Goal: Task Accomplishment & Management: Manage account settings

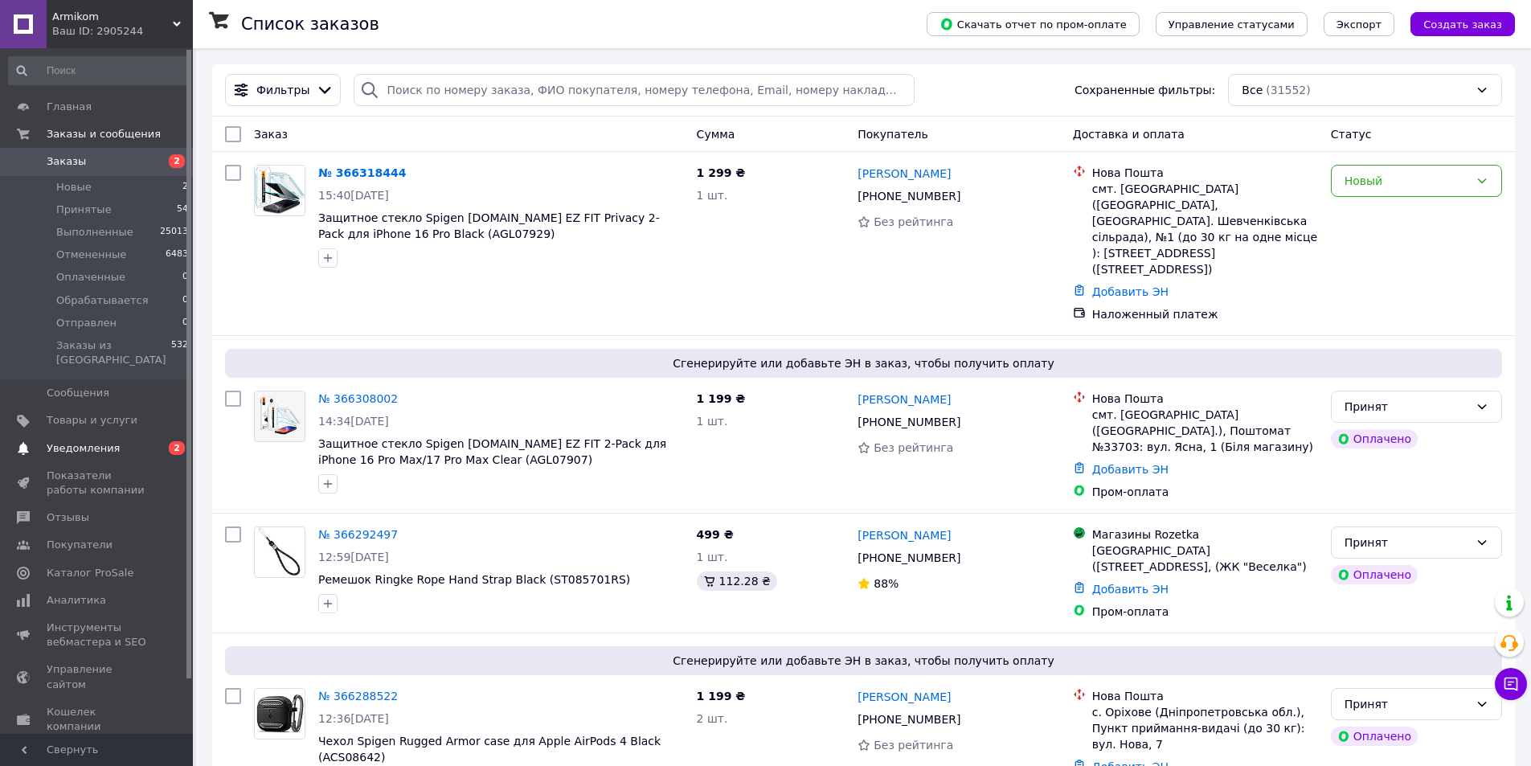
click at [144, 441] on span "Уведомления" at bounding box center [98, 448] width 102 height 14
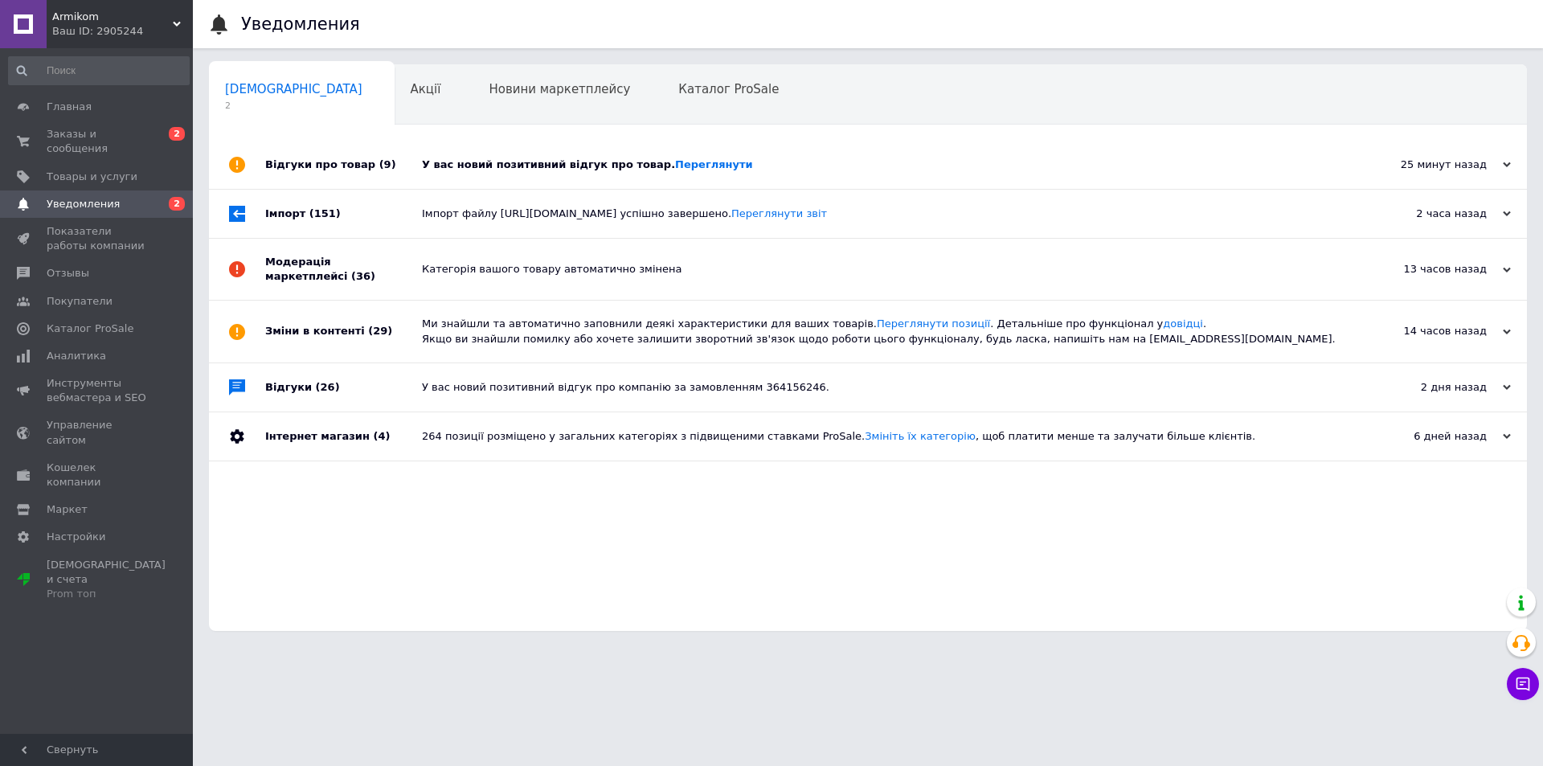
click at [509, 162] on div "У вас новий позитивний відгук про товар. Переглянути" at bounding box center [886, 164] width 928 height 14
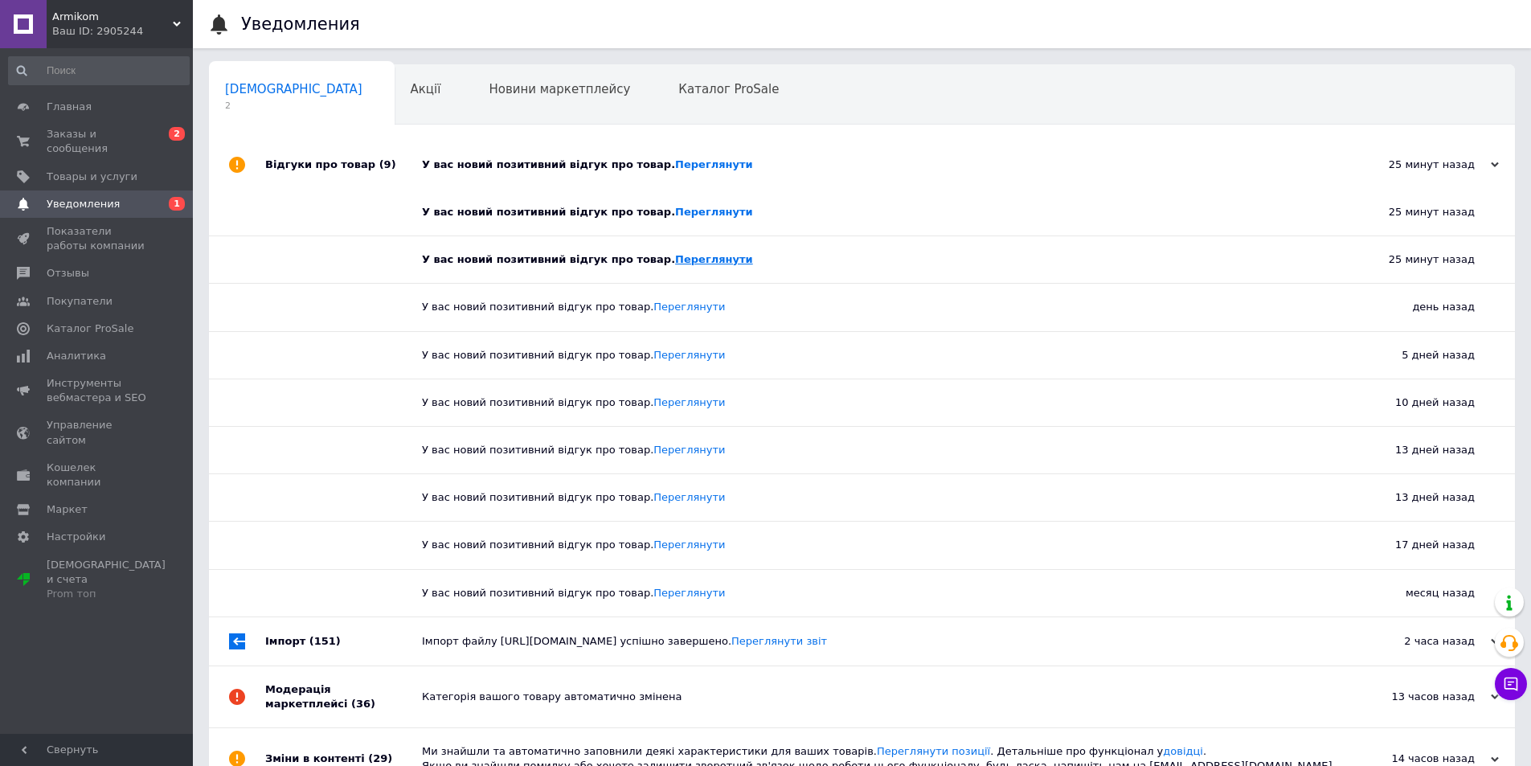
click at [675, 262] on link "Переглянути" at bounding box center [714, 259] width 78 height 12
click at [694, 216] on link "Переглянути" at bounding box center [714, 212] width 78 height 12
click at [395, 88] on div "Акції 0" at bounding box center [434, 95] width 79 height 61
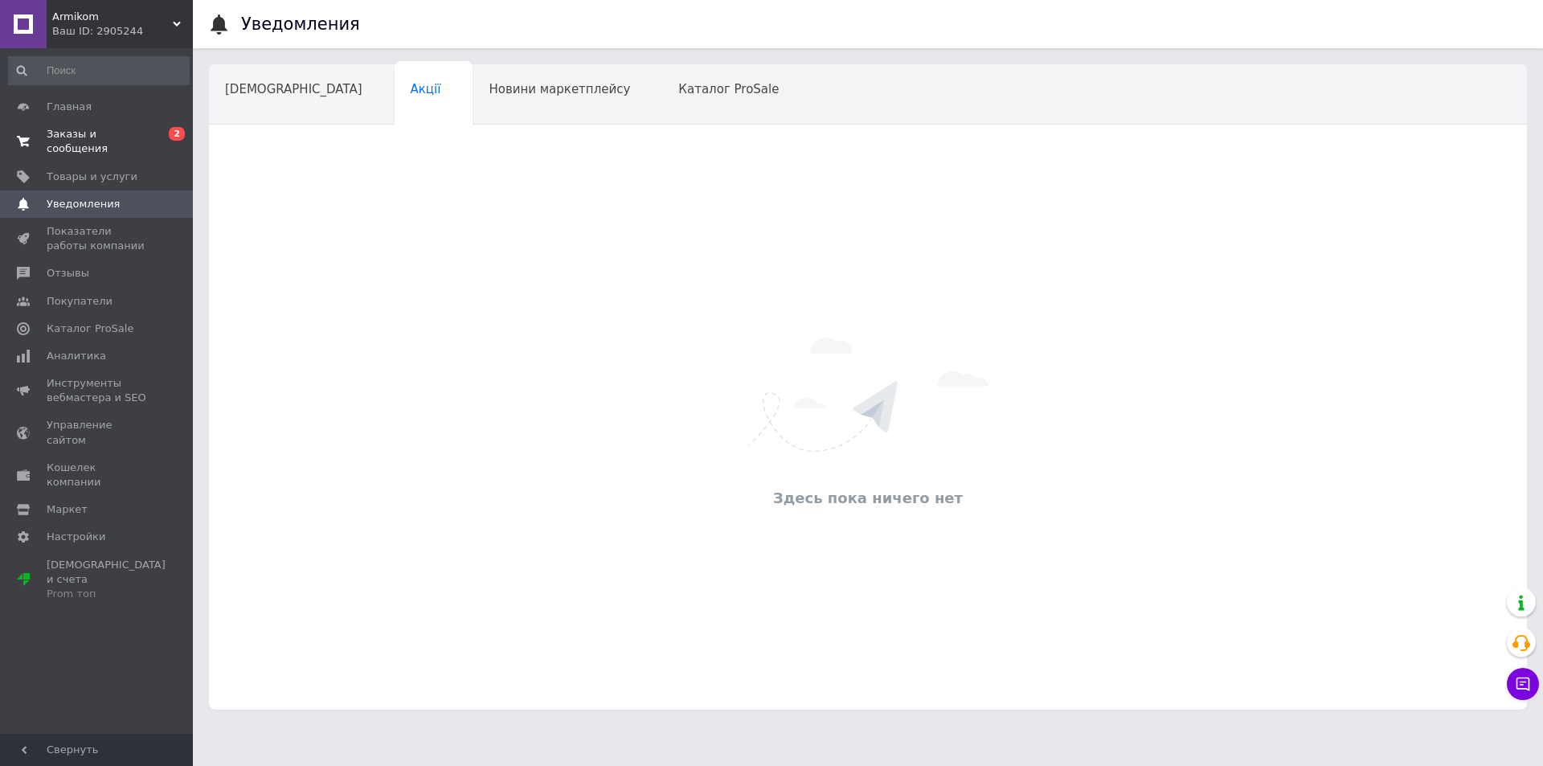
click at [117, 130] on span "Заказы и сообщения" at bounding box center [98, 141] width 102 height 29
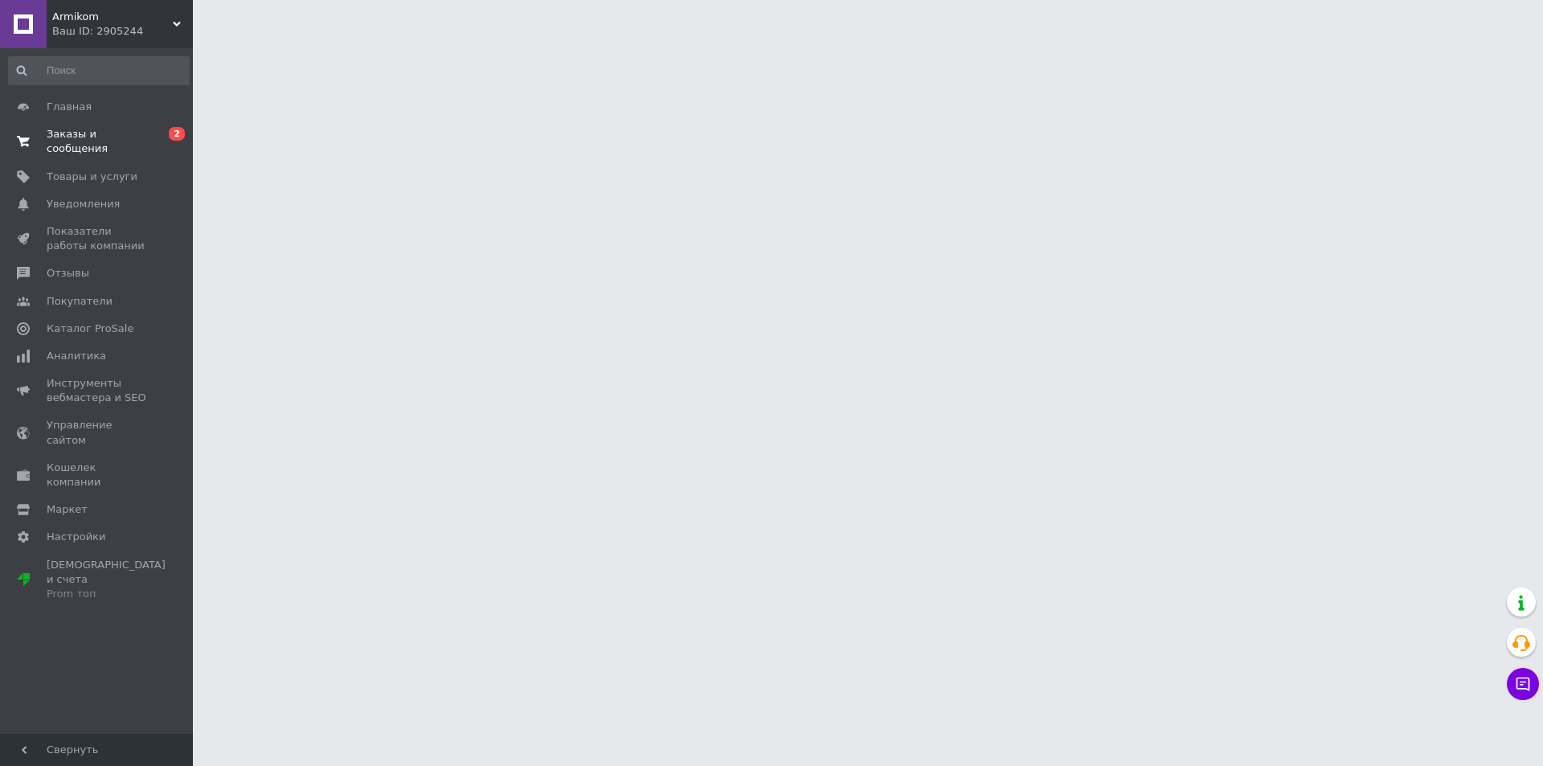
click at [121, 128] on span "Заказы и сообщения" at bounding box center [98, 141] width 102 height 29
click at [125, 135] on span "Заказы и сообщения" at bounding box center [98, 141] width 102 height 29
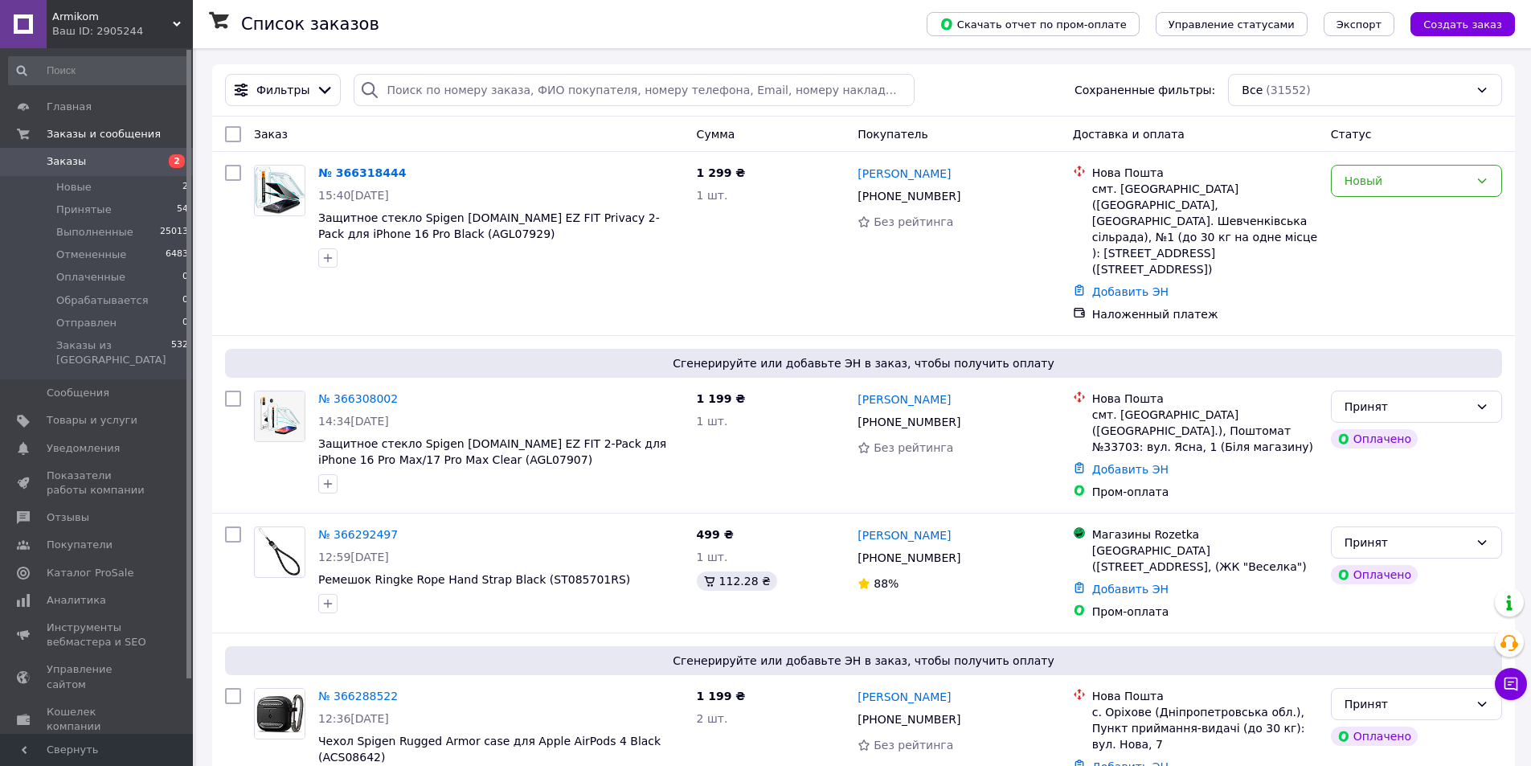
click at [106, 158] on span "Заказы" at bounding box center [98, 161] width 102 height 14
